Goal: Check status

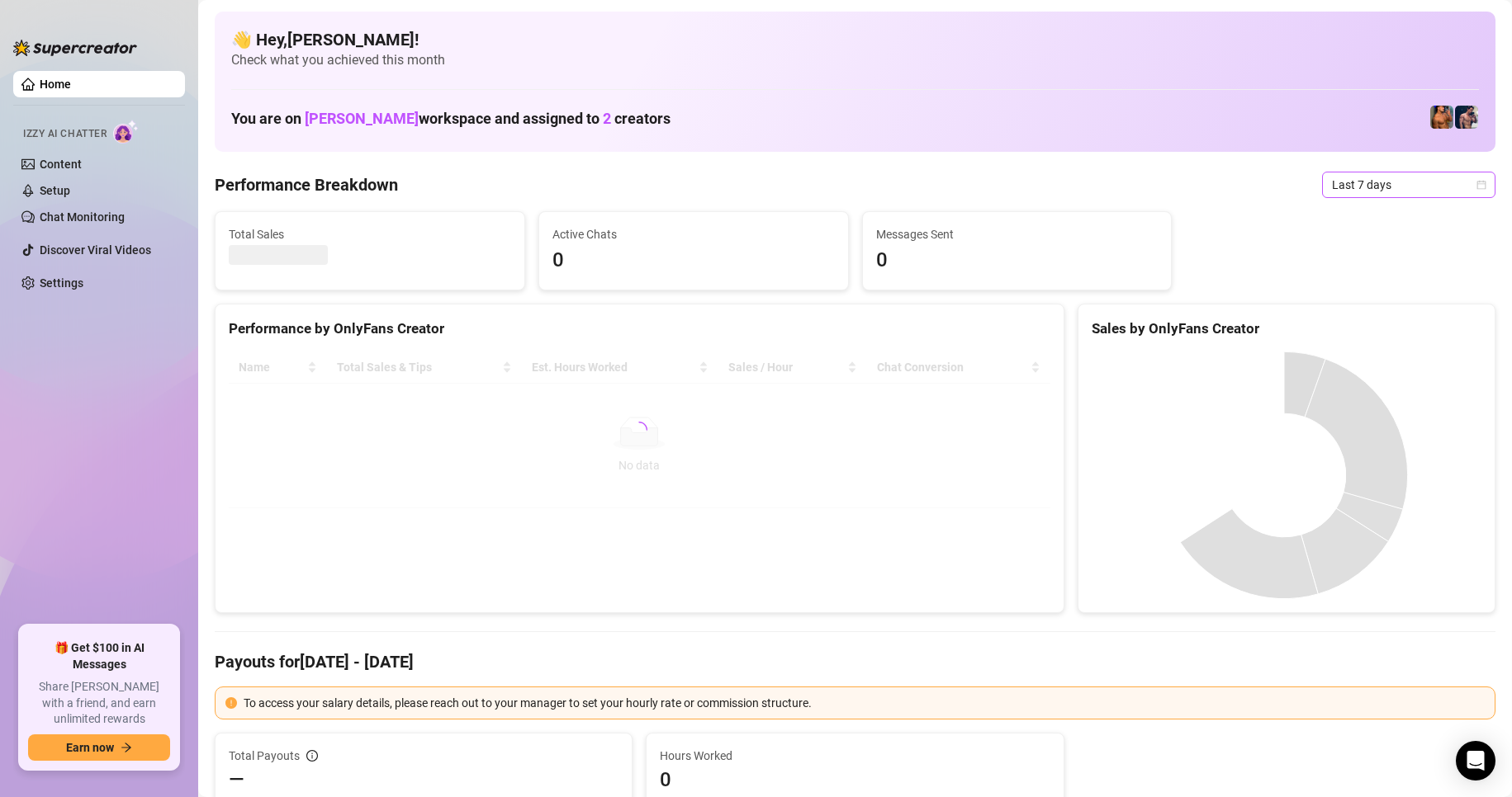
click at [1444, 190] on span "Last 7 days" at bounding box center [1408, 184] width 154 height 25
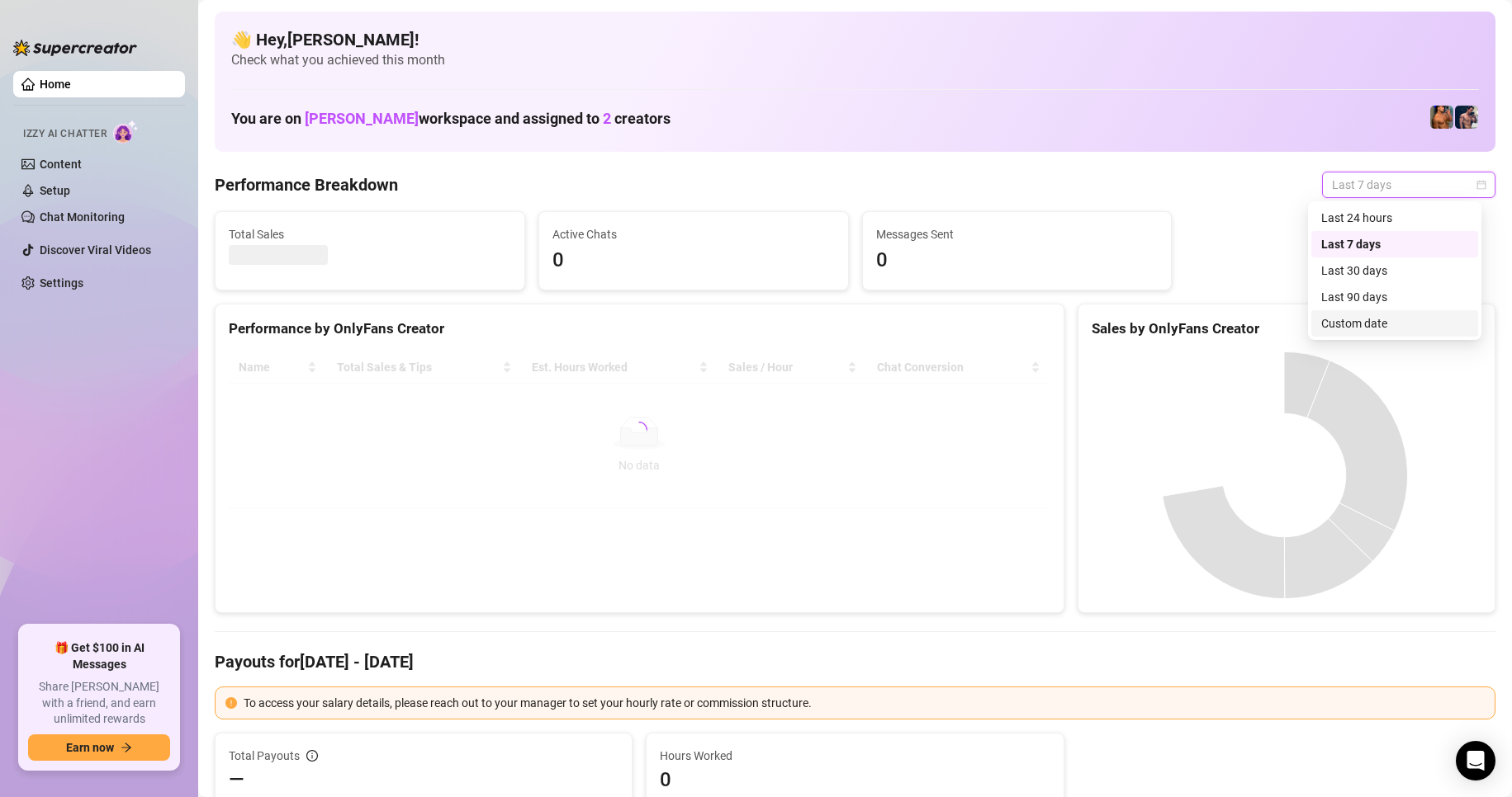
click at [1350, 327] on div "Custom date" at bounding box center [1394, 323] width 147 height 19
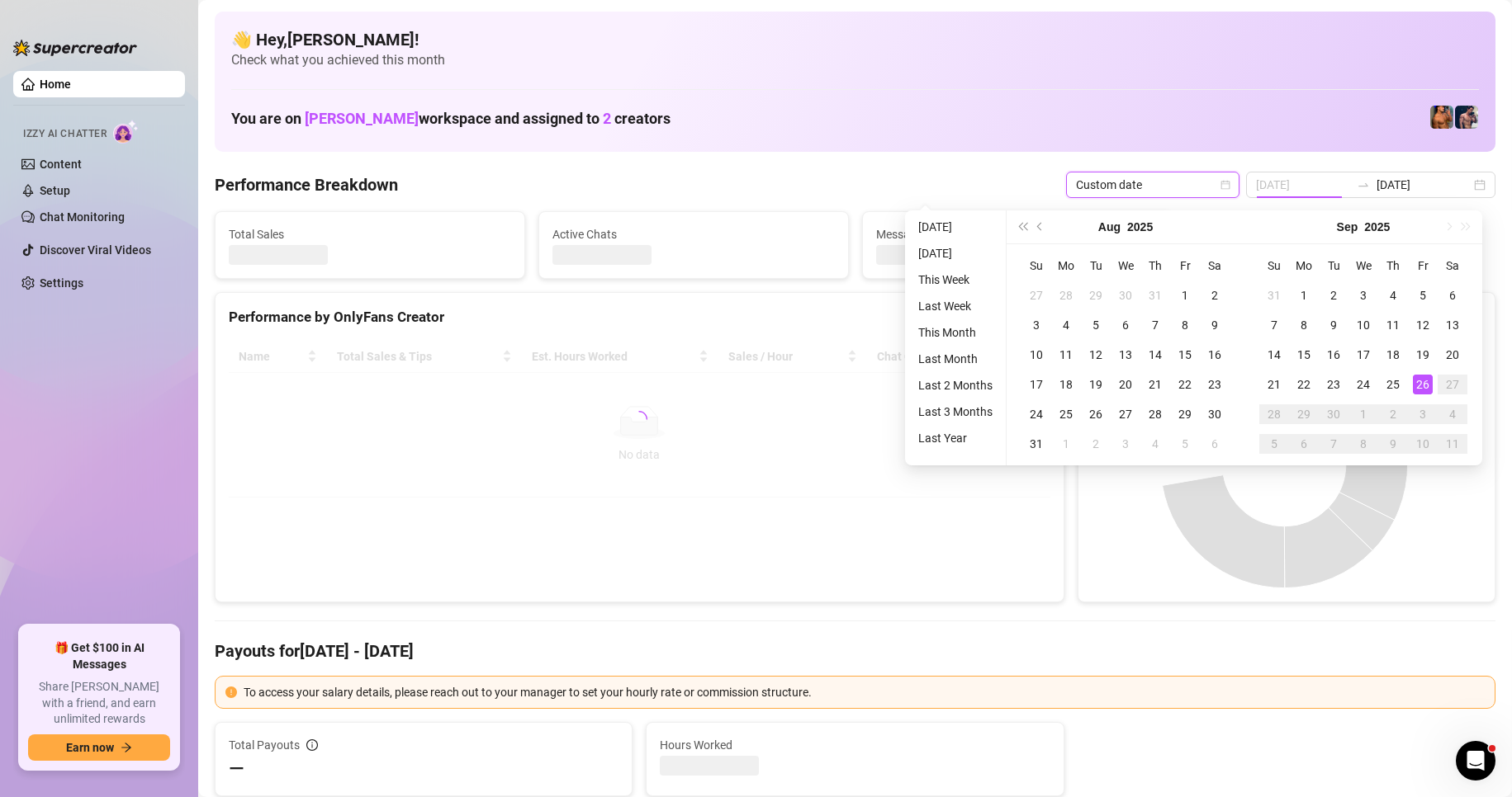
click at [1420, 384] on div "26" at bounding box center [1422, 384] width 19 height 19
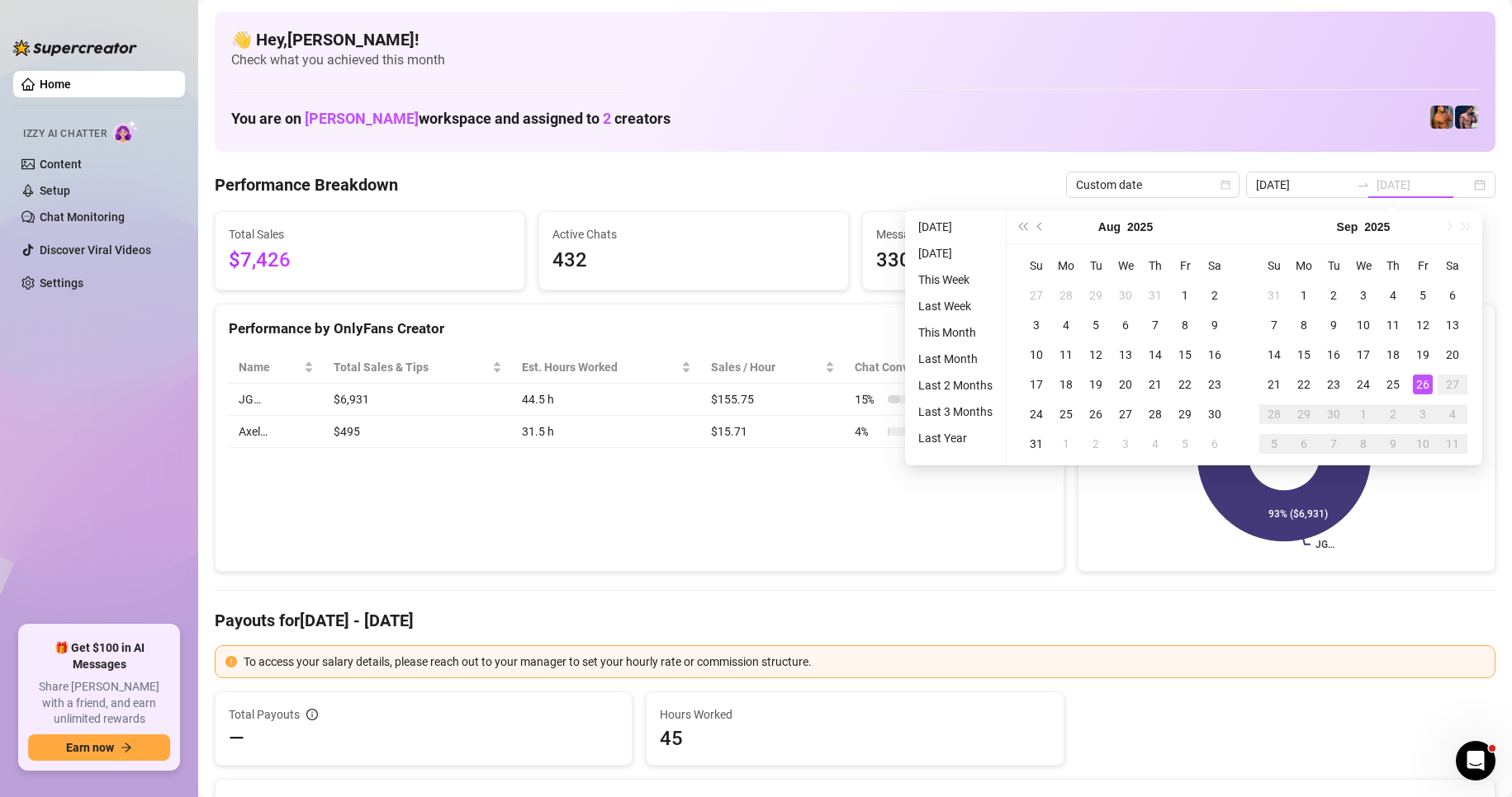
click at [1420, 384] on div "26" at bounding box center [1422, 384] width 19 height 19
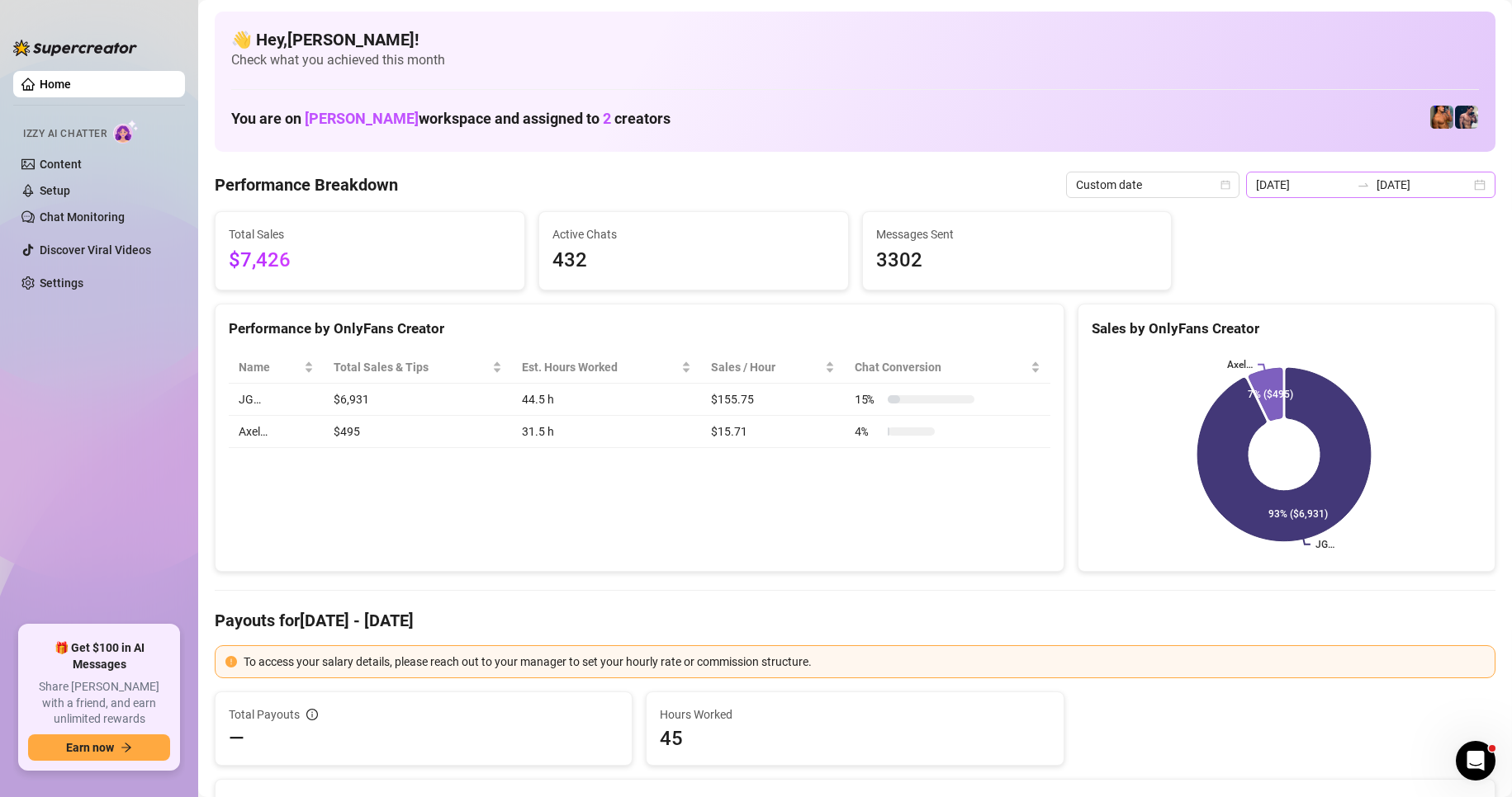
click at [1468, 182] on div "[DATE] [DATE]" at bounding box center [1370, 184] width 249 height 26
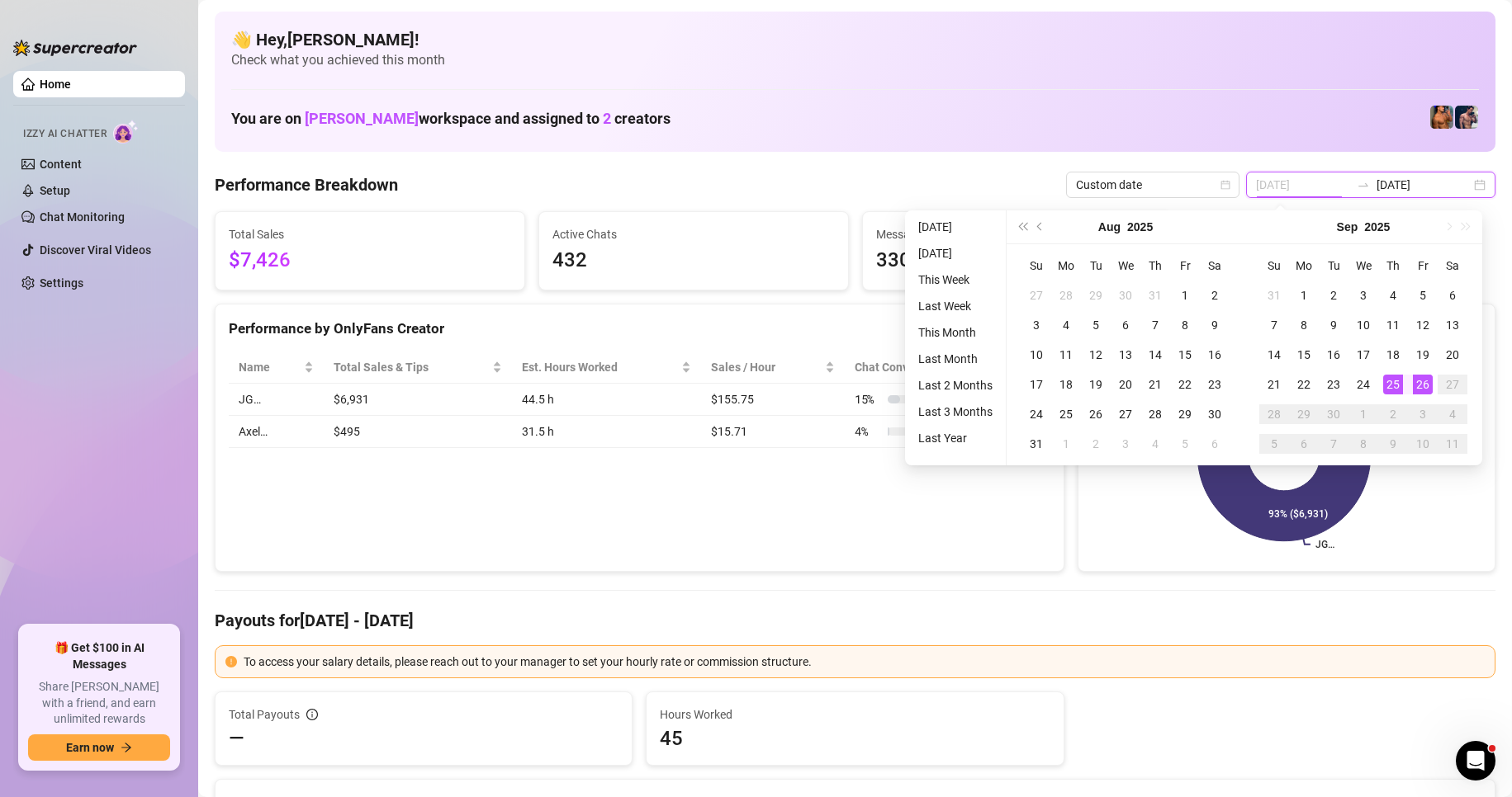
type input "[DATE]"
click at [1426, 390] on div "26" at bounding box center [1422, 384] width 19 height 19
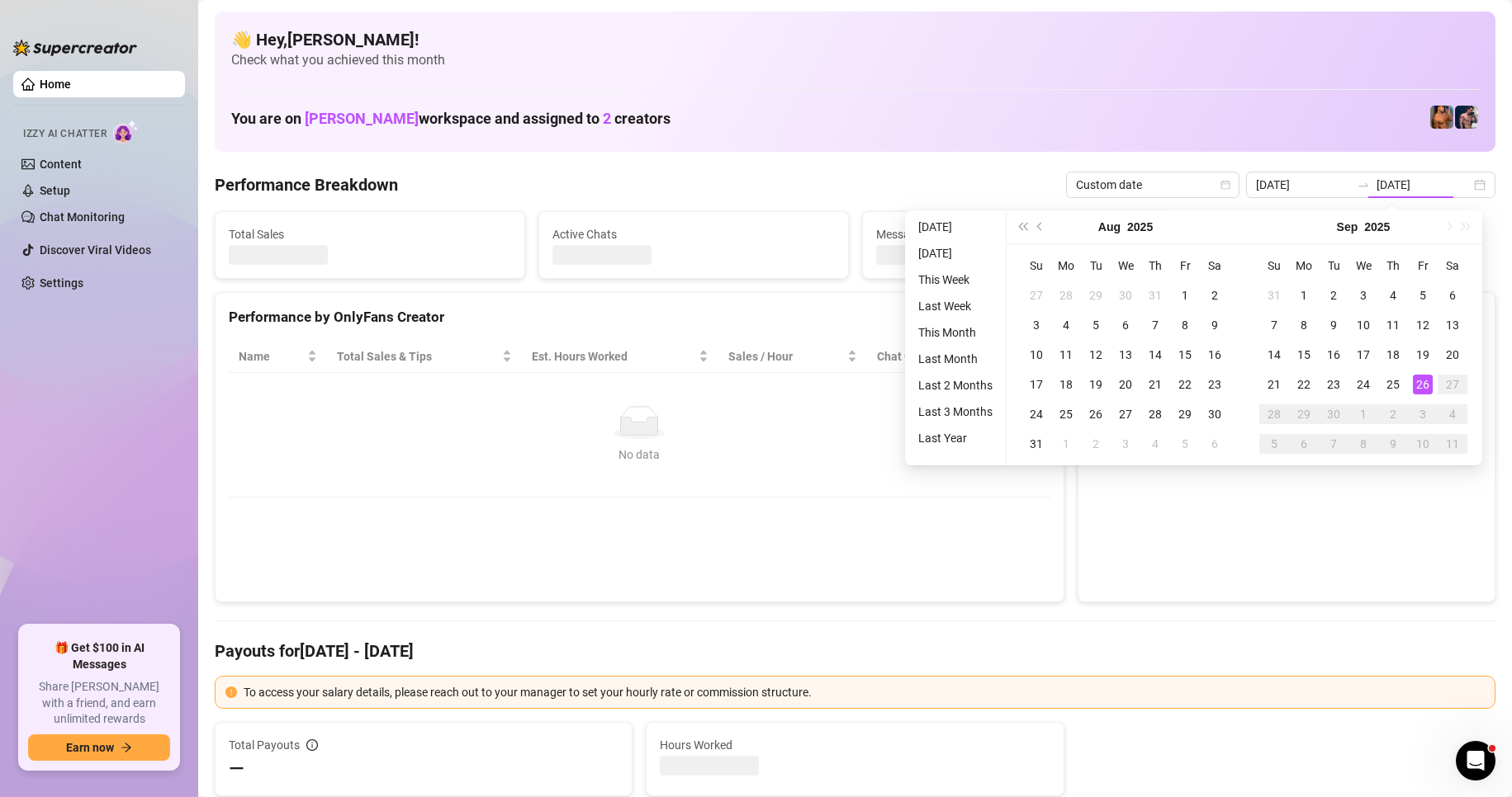
type input "[DATE]"
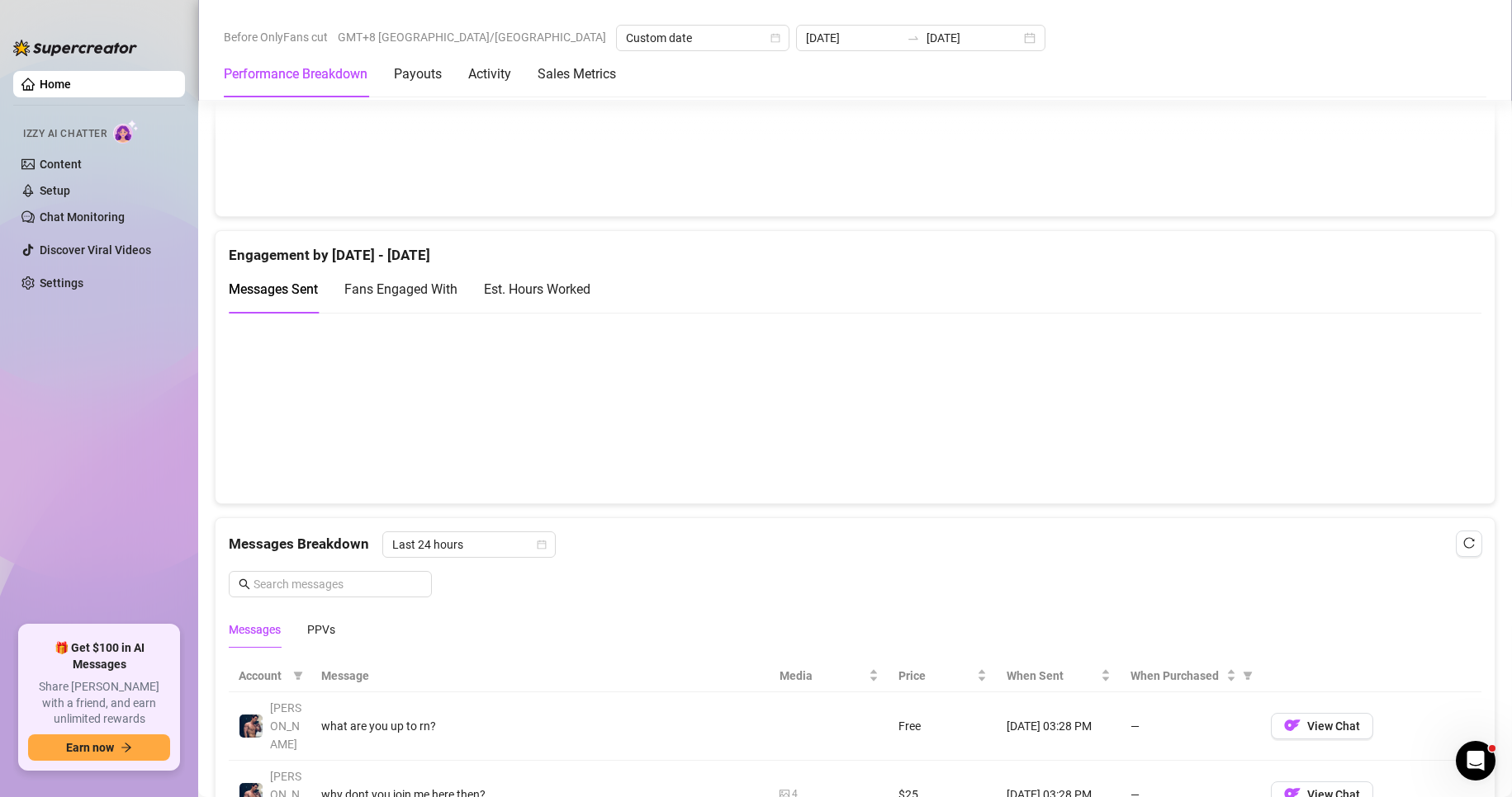
scroll to position [1073, 0]
